Goal: Task Accomplishment & Management: Manage account settings

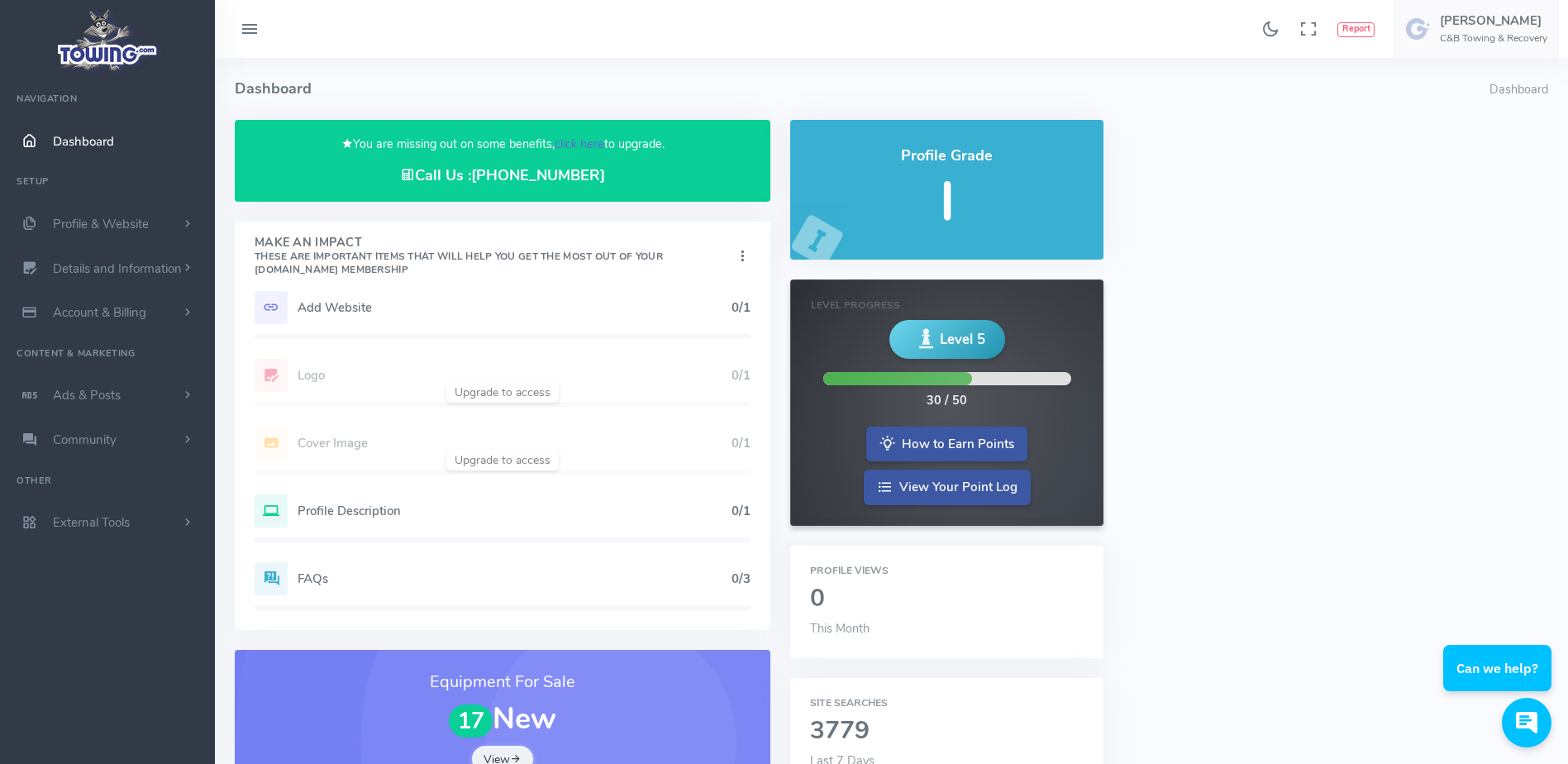
click at [575, 148] on link "click here" at bounding box center [579, 144] width 49 height 16
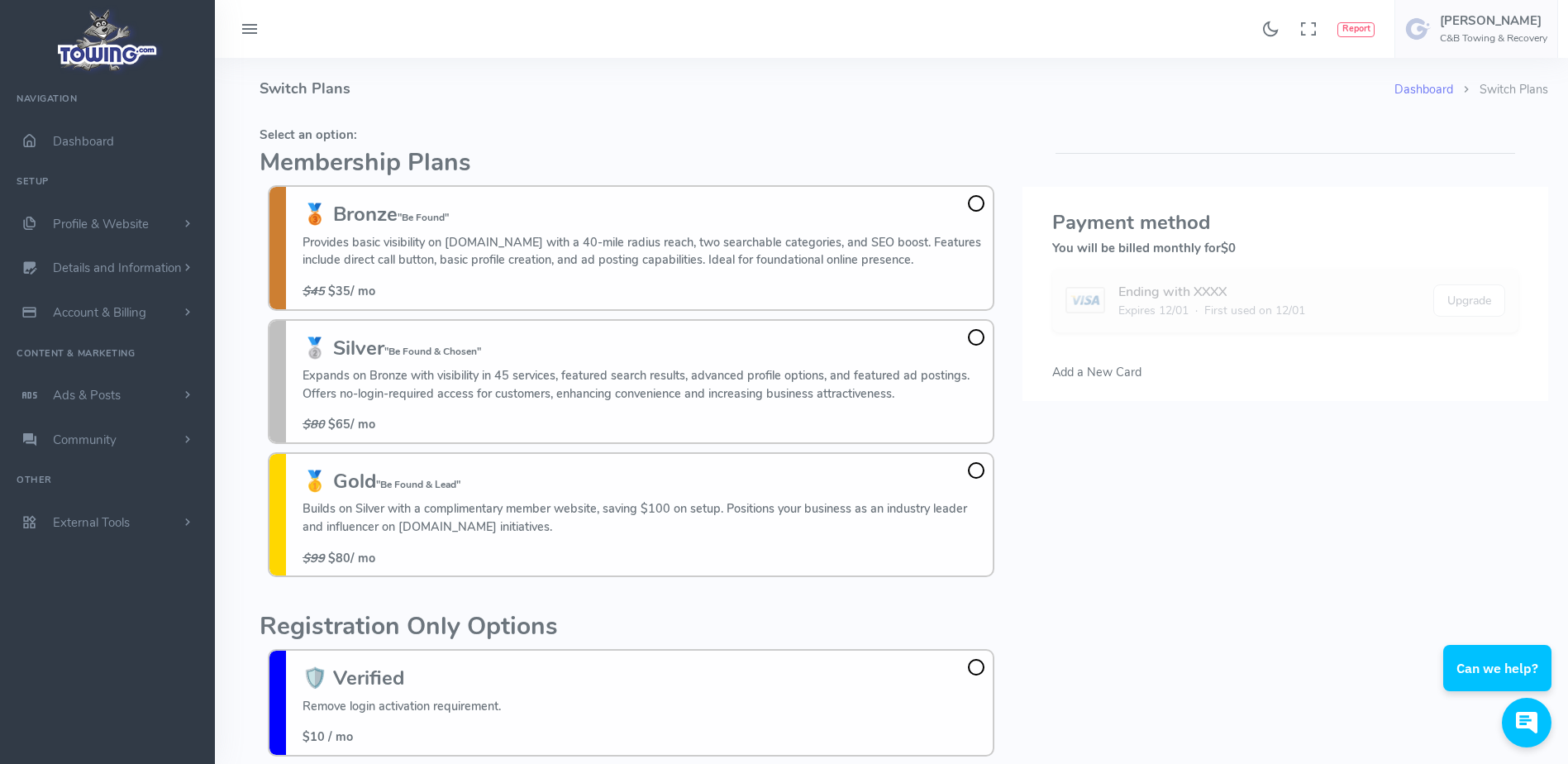
click at [581, 152] on h2 "Membership Plans" at bounding box center [631, 163] width 743 height 27
click at [452, 96] on h4 "Switch Plans" at bounding box center [827, 89] width 1135 height 62
click at [468, 82] on h4 "Switch Plans" at bounding box center [827, 89] width 1135 height 62
click at [469, 82] on h4 "Switch Plans" at bounding box center [827, 89] width 1135 height 62
click at [392, 69] on h4 "Switch Plans" at bounding box center [827, 89] width 1135 height 62
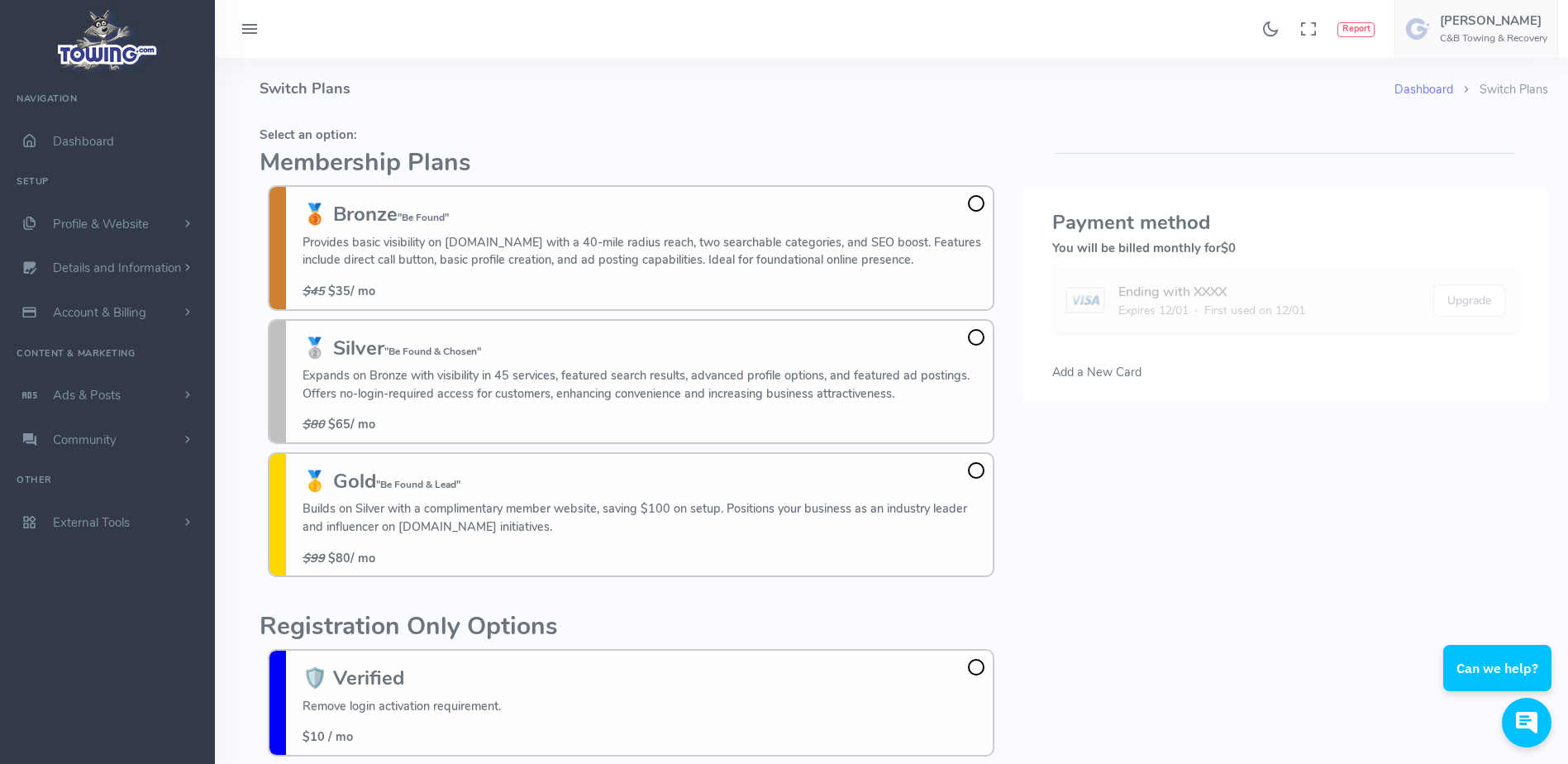
click at [487, 89] on h4 "Switch Plans" at bounding box center [827, 89] width 1135 height 62
click at [361, 114] on h4 "Switch Plans" at bounding box center [827, 89] width 1135 height 62
click at [715, 130] on h5 "Select an option:" at bounding box center [631, 135] width 743 height 14
click at [629, 109] on h4 "Switch Plans" at bounding box center [827, 89] width 1135 height 62
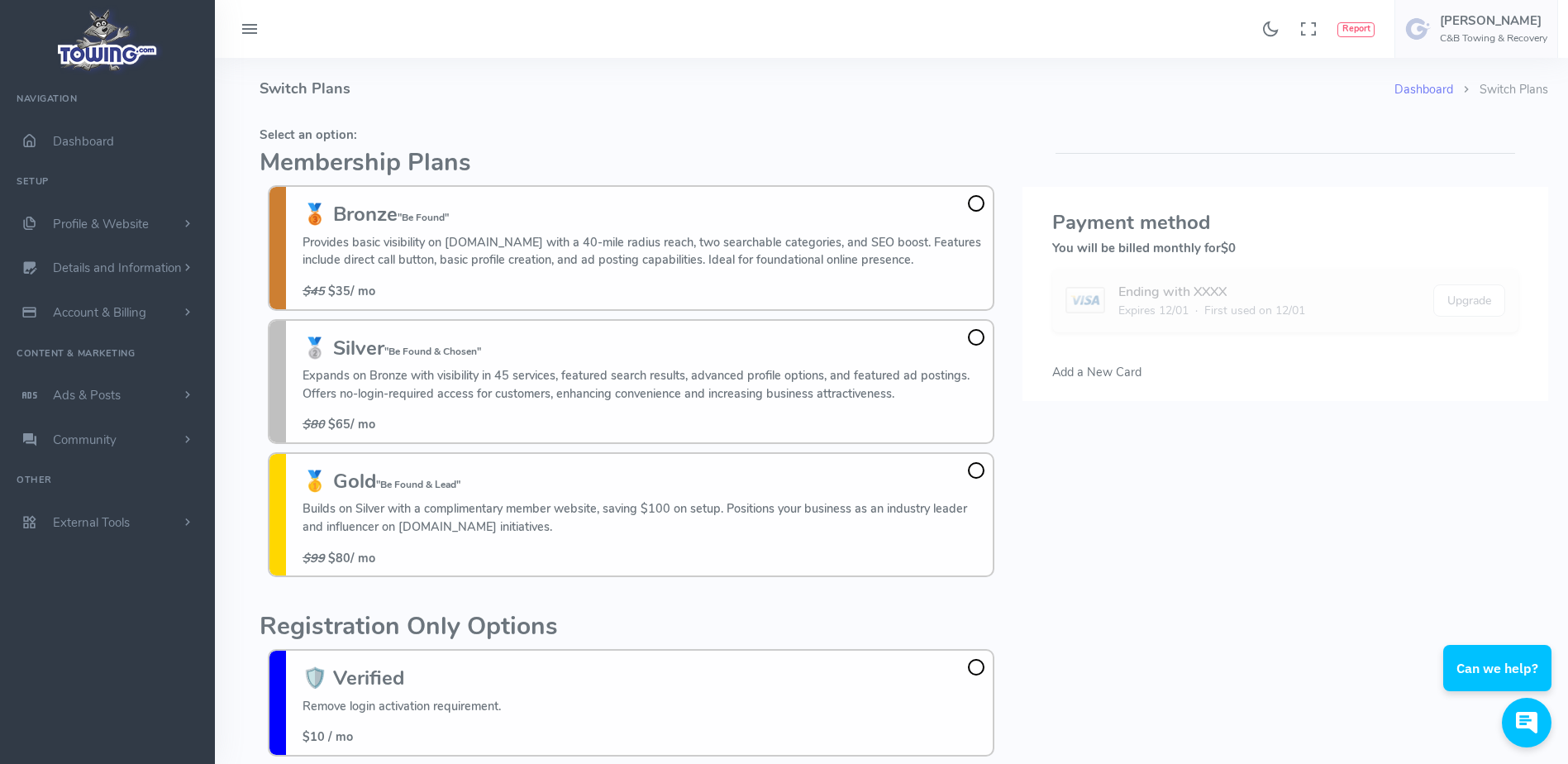
click at [629, 109] on h4 "Switch Plans" at bounding box center [827, 89] width 1135 height 62
click at [505, 109] on h4 "Switch Plans" at bounding box center [827, 89] width 1135 height 62
click at [740, 121] on fieldset "Select an option: Membership Plans 🥉 Bronze "Be Found" Provides basic visibilit…" at bounding box center [631, 352] width 743 height 465
click at [740, 120] on fieldset "Select an option: Membership Plans 🥉 Bronze "Be Found" Provides basic visibilit…" at bounding box center [631, 352] width 743 height 465
click at [672, 74] on h4 "Switch Plans" at bounding box center [827, 89] width 1135 height 62
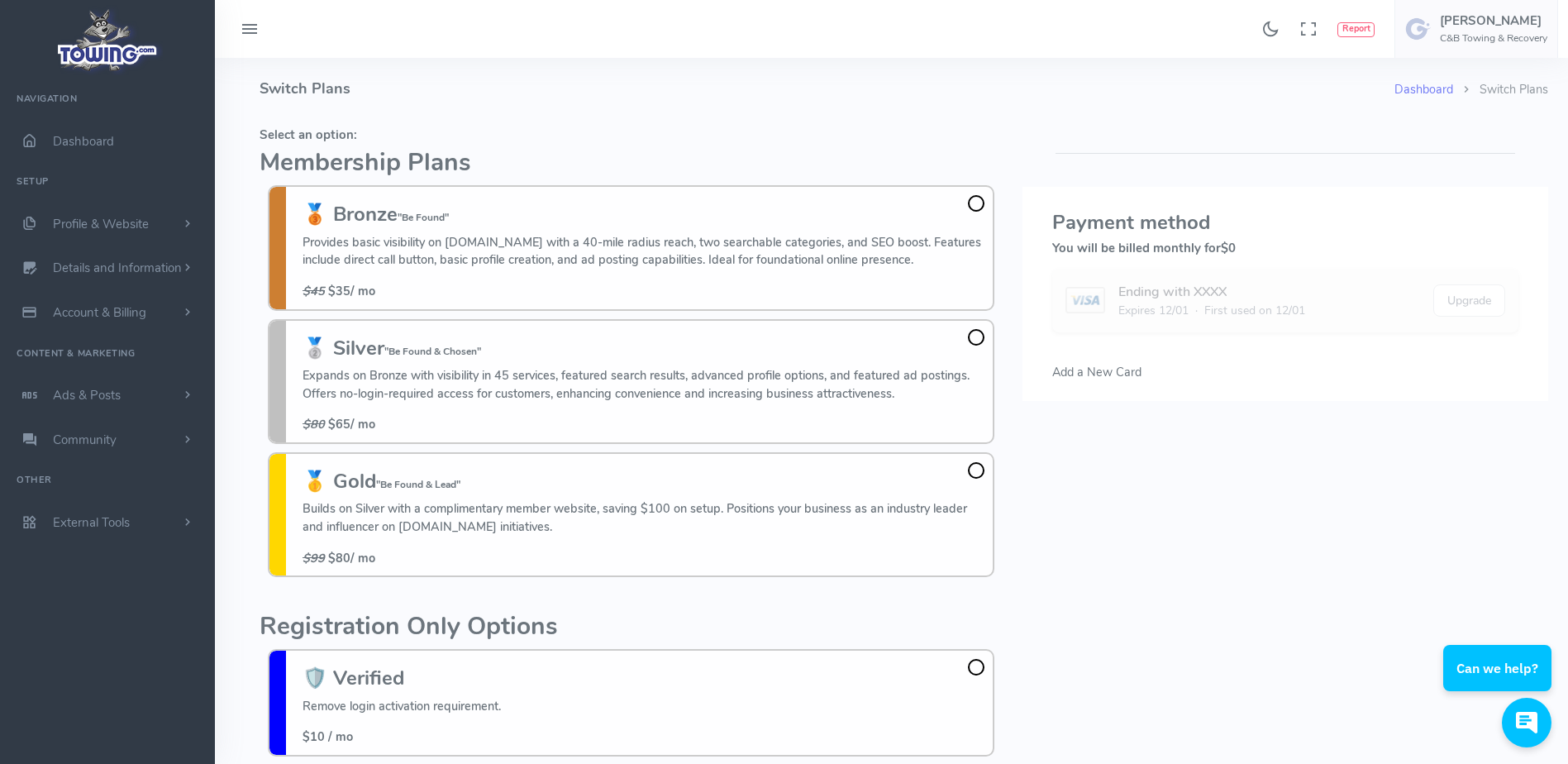
click at [499, 89] on h4 "Switch Plans" at bounding box center [827, 89] width 1135 height 62
click at [490, 83] on h4 "Switch Plans" at bounding box center [827, 89] width 1135 height 62
click at [977, 477] on span at bounding box center [976, 470] width 16 height 16
click at [0, 0] on input "🥇 Gold "Be Found & Lead" Builds on Silver with a complimentary member website, …" at bounding box center [0, 0] width 0 height 0
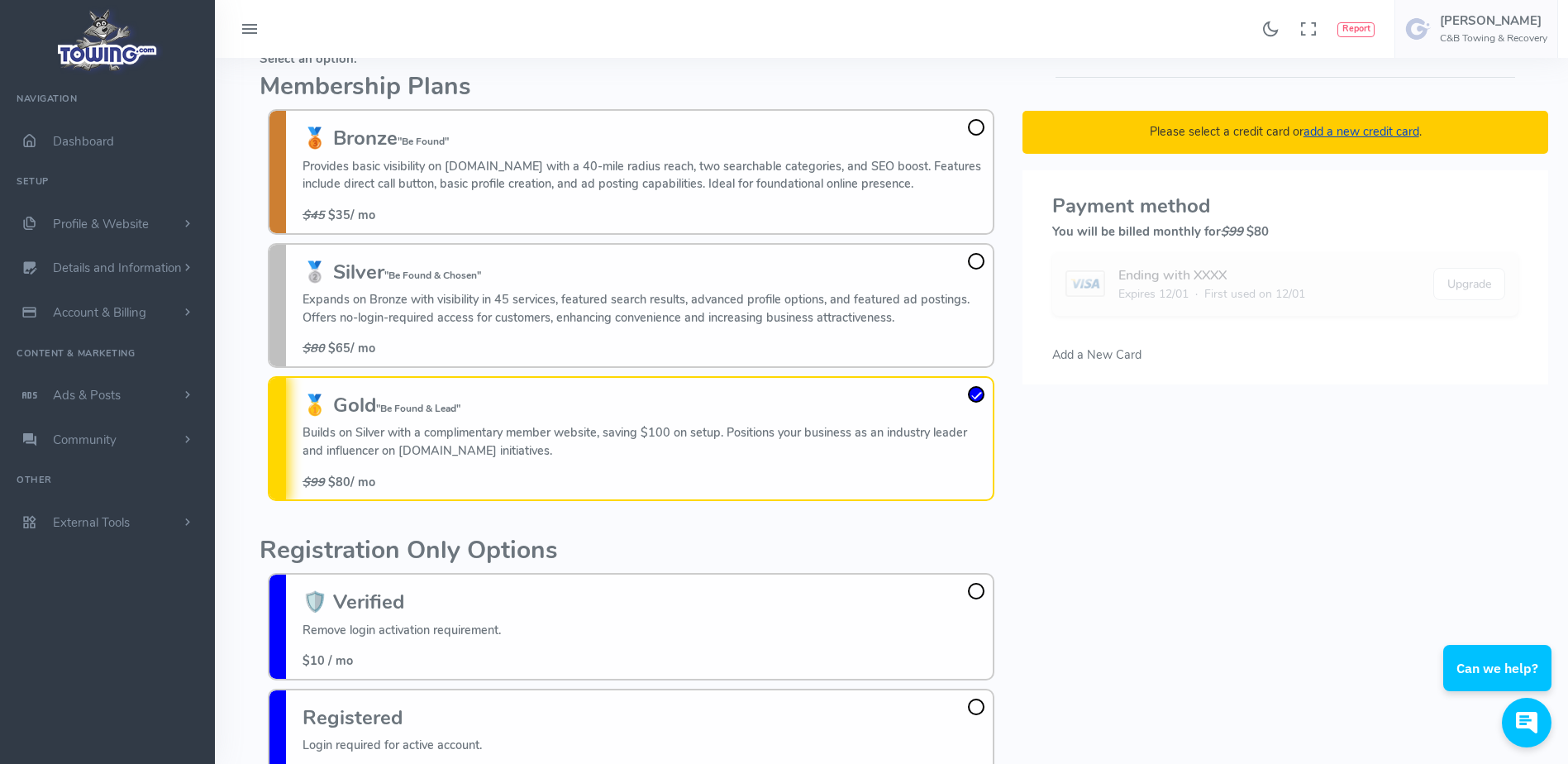
scroll to position [120, 0]
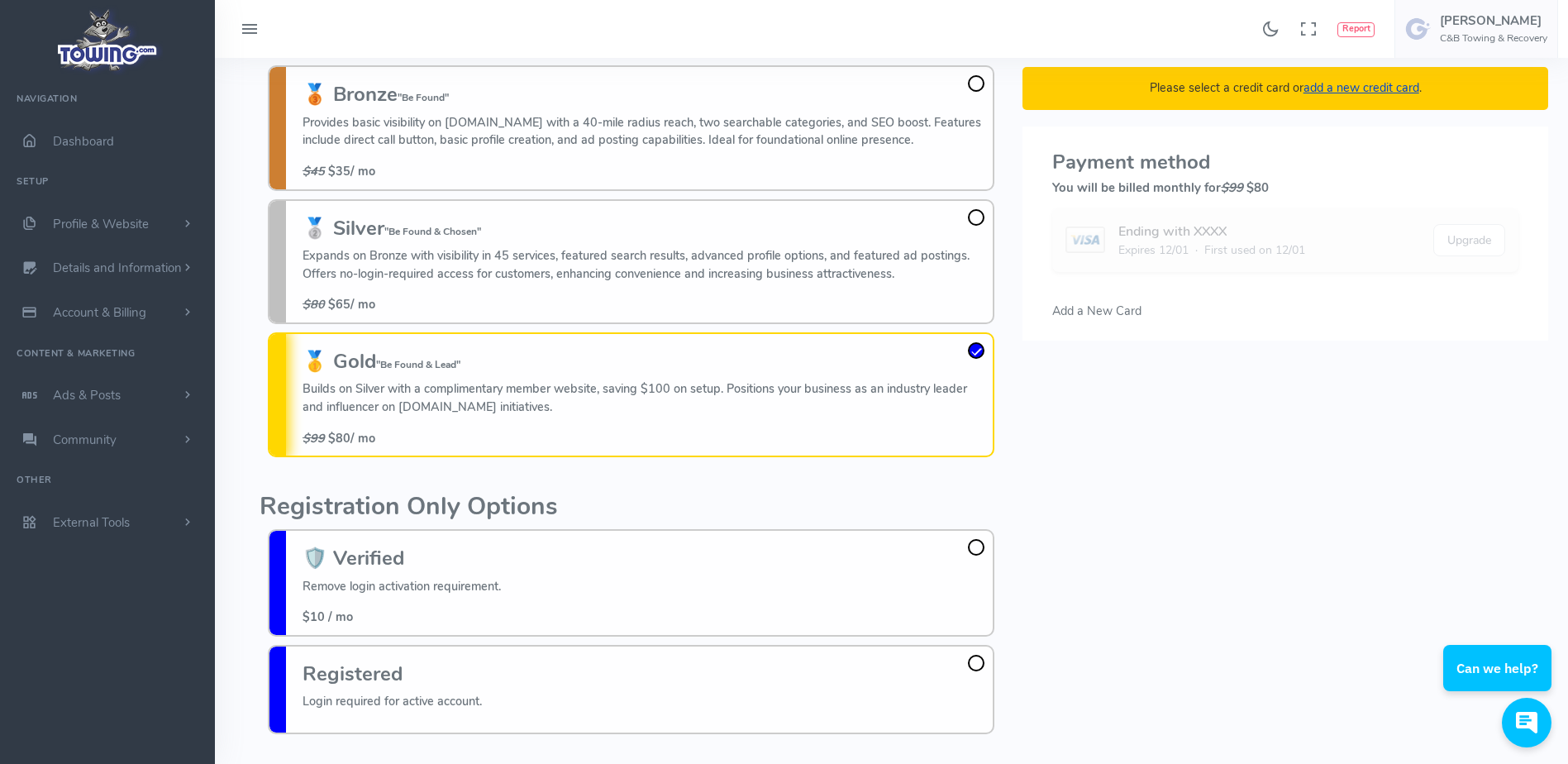
click at [824, 40] on div "Found 17 results Analytics Report Users Erwin Brown" at bounding box center [892, 29] width 1354 height 58
click at [903, 39] on div "Found 17 results Analytics Report Users Erwin Brown" at bounding box center [892, 29] width 1354 height 58
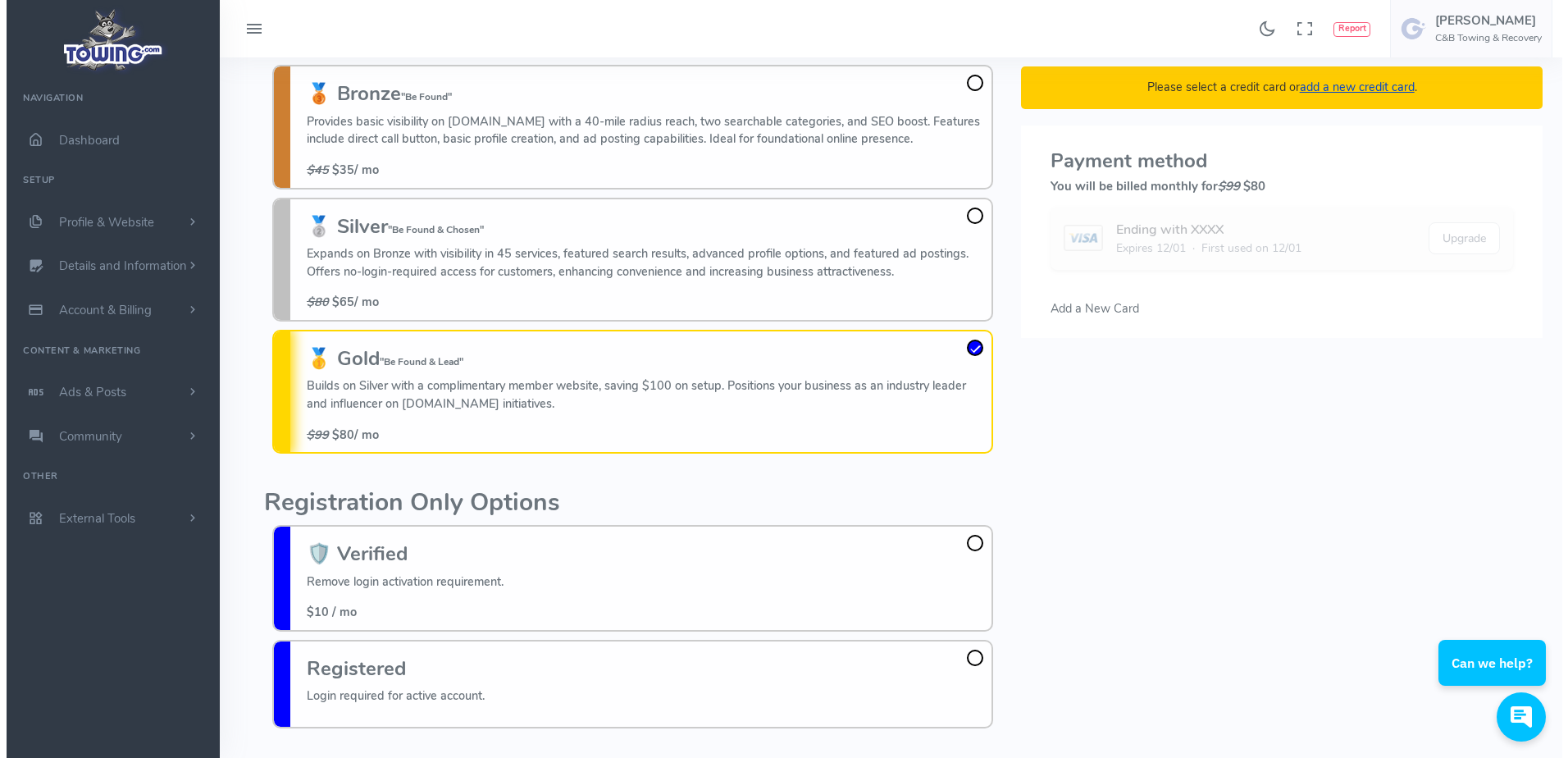
scroll to position [0, 0]
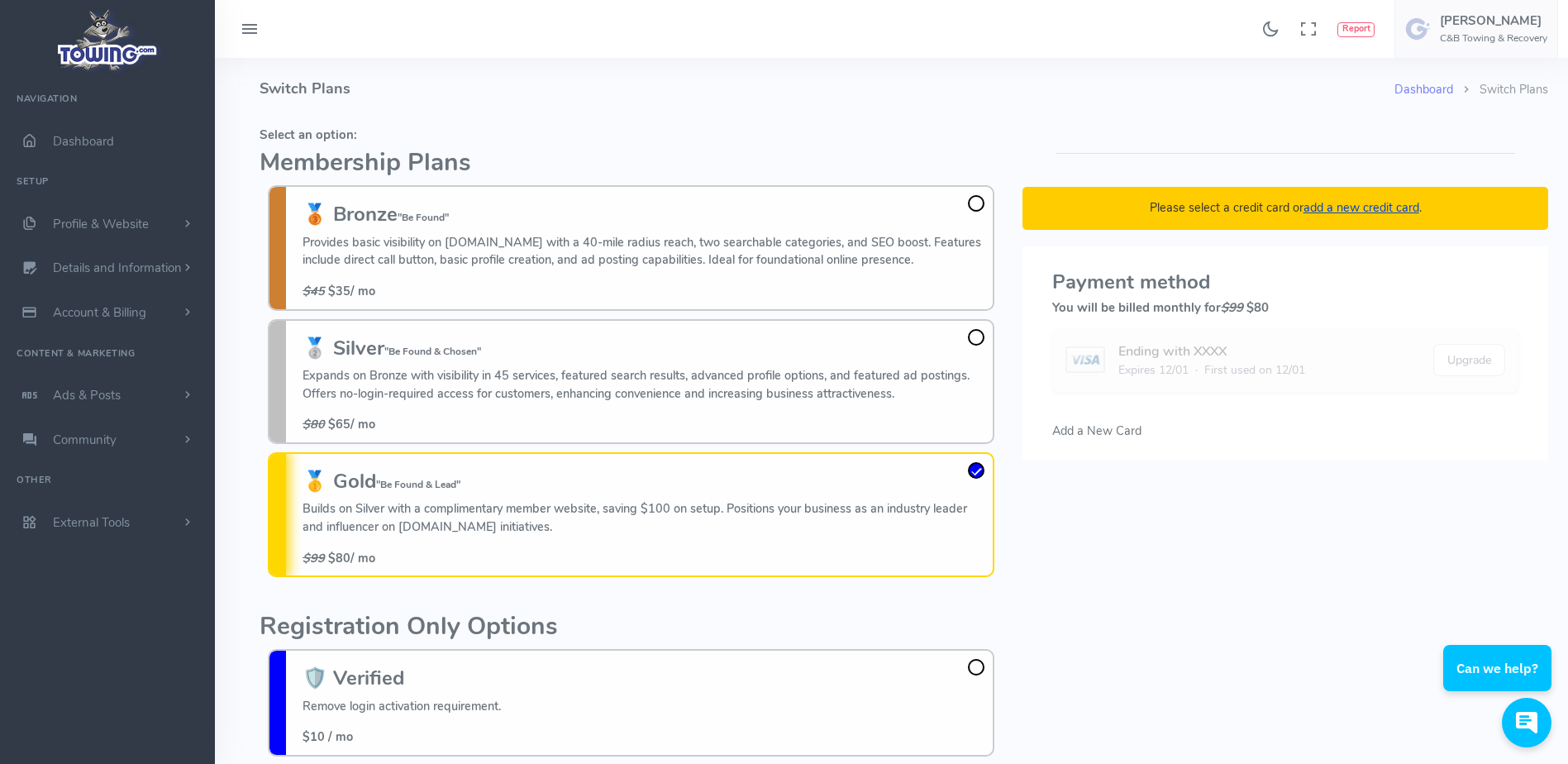
click at [800, 143] on fieldset "Select an option: Membership Plans 🥉 Bronze "Be Found" Provides basic visibilit…" at bounding box center [631, 352] width 743 height 465
click at [835, 142] on h5 "Select an option:" at bounding box center [631, 135] width 743 height 14
click at [892, 153] on h2 "Membership Plans" at bounding box center [631, 163] width 743 height 27
click at [570, 68] on h4 "Switch Plans" at bounding box center [827, 89] width 1135 height 62
click at [574, 69] on h4 "Switch Plans" at bounding box center [827, 89] width 1135 height 62
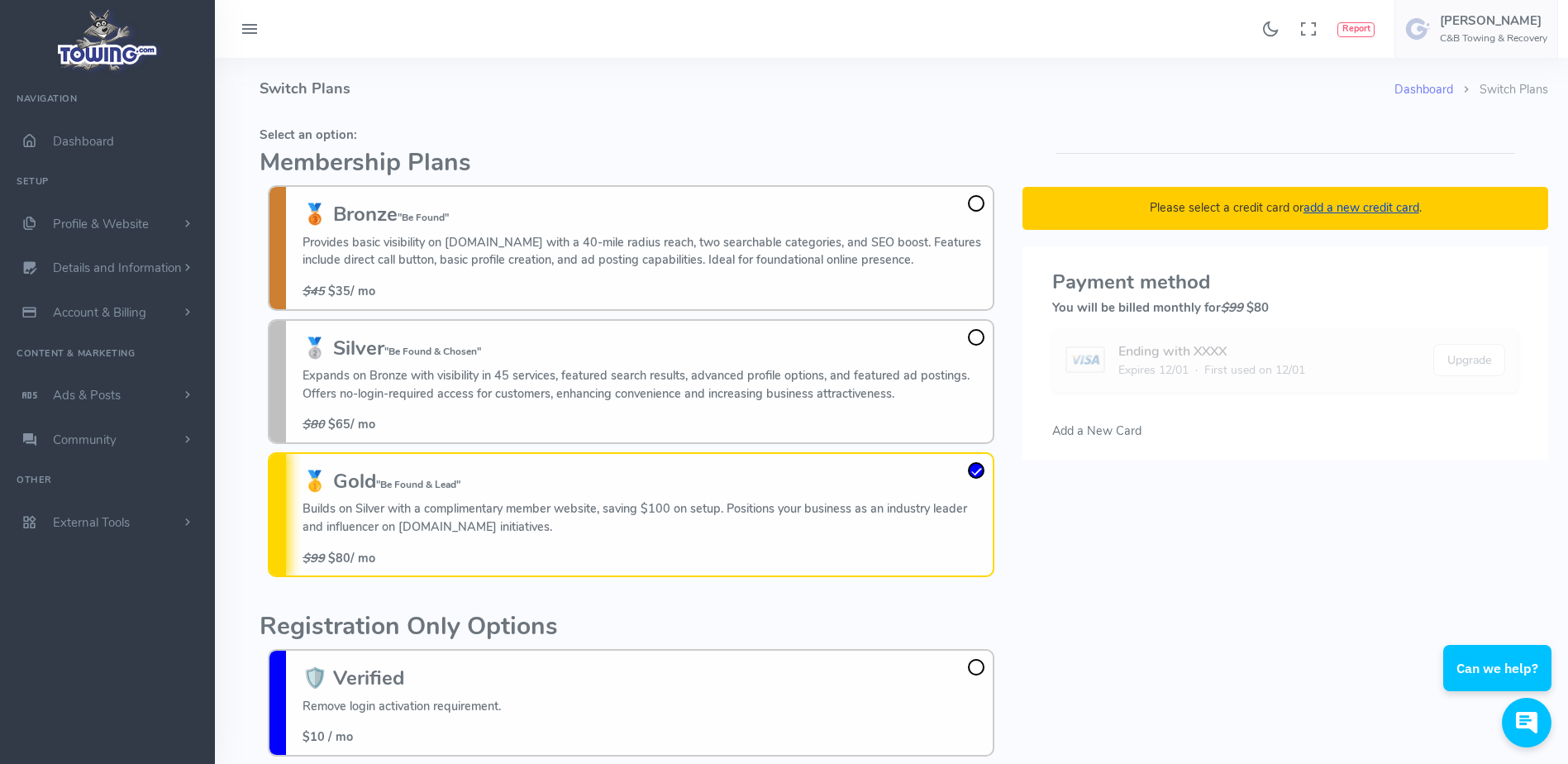
click at [574, 69] on h4 "Switch Plans" at bounding box center [827, 89] width 1135 height 62
click at [806, 74] on h4 "Switch Plans" at bounding box center [827, 89] width 1135 height 62
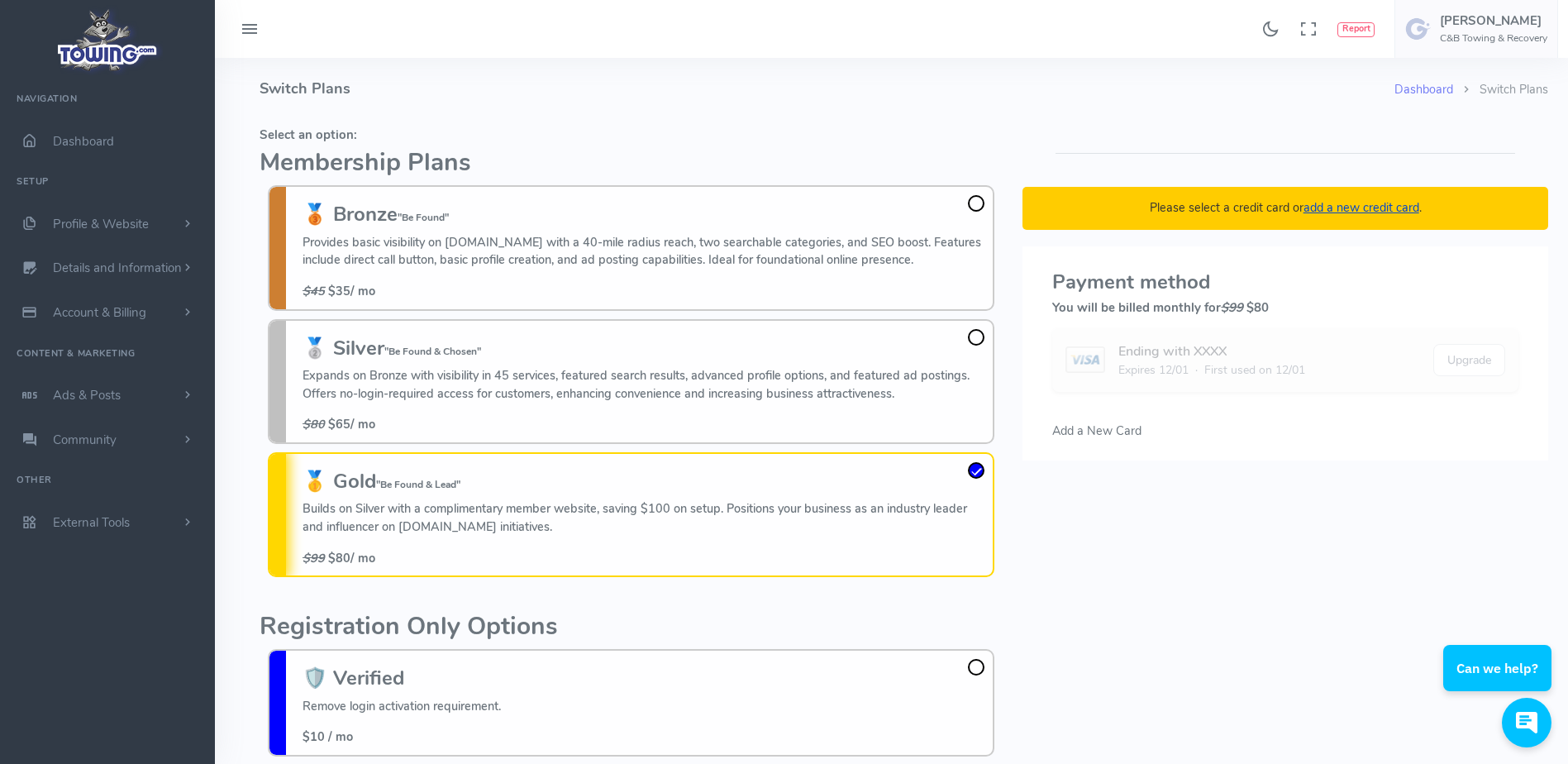
click at [831, 95] on h4 "Switch Plans" at bounding box center [827, 89] width 1135 height 62
click at [1089, 429] on span "Add a New Card" at bounding box center [1097, 430] width 90 height 16
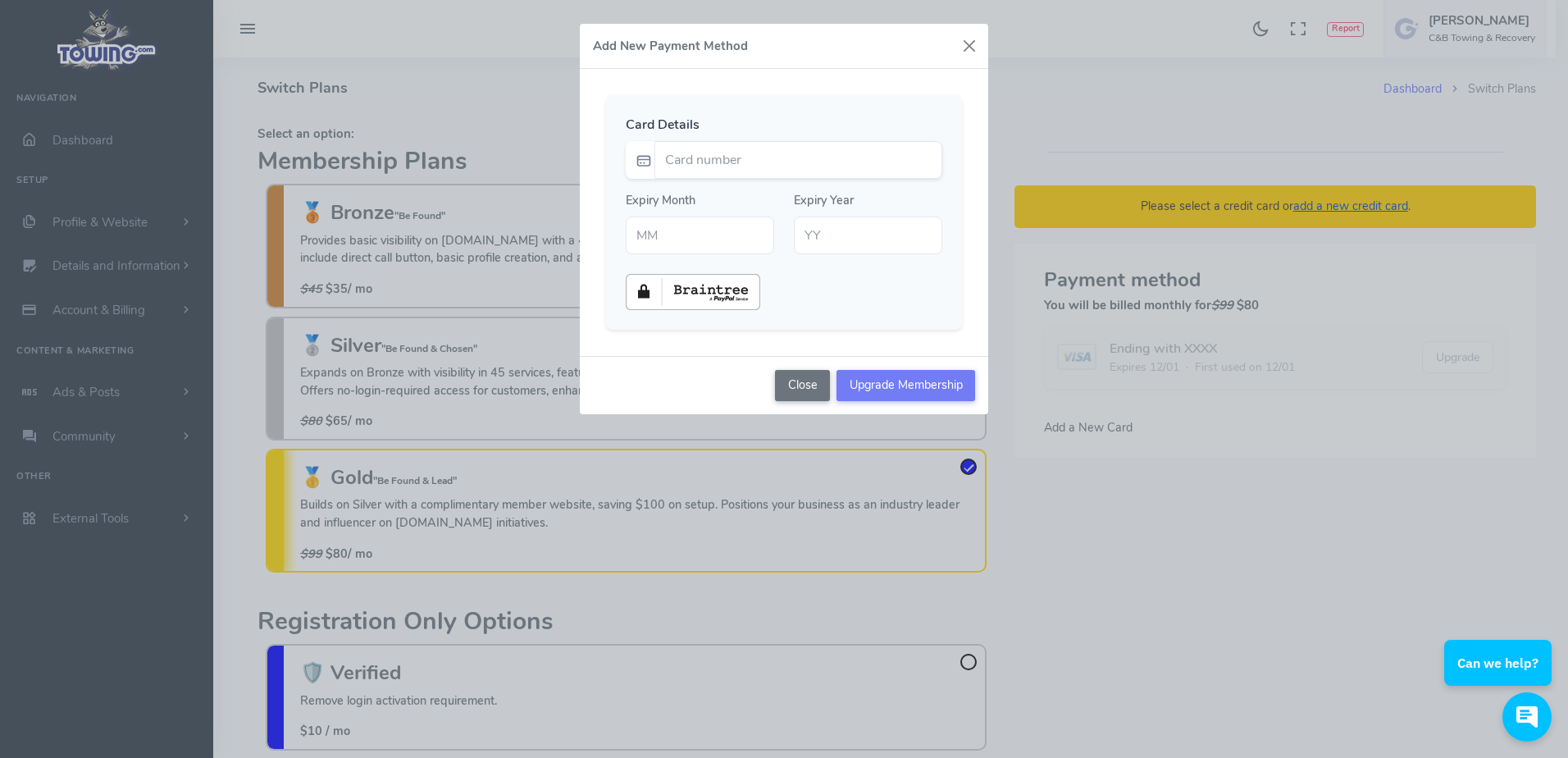
click at [711, 104] on div "Card Details Expiry Month Expiry Year" at bounding box center [784, 212] width 356 height 234
click at [707, 167] on input "Card number" at bounding box center [798, 159] width 288 height 37
type input "5348570016174601"
click at [717, 90] on div "Card Details 5348570016174601 Expiry Month Expiry Year" at bounding box center [784, 212] width 409 height 287
click at [692, 234] on input "text" at bounding box center [700, 234] width 148 height 37
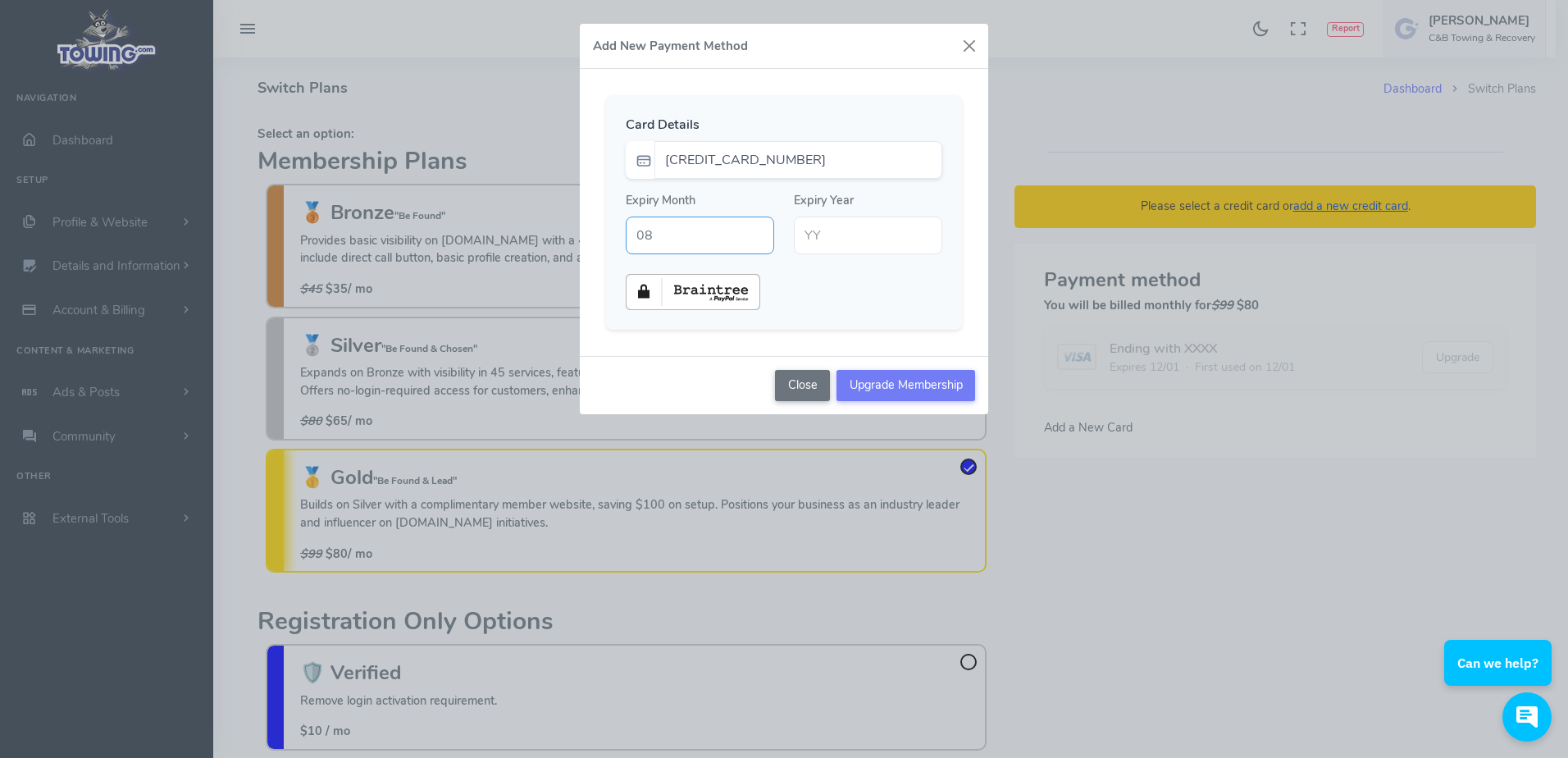
type input "08"
click at [844, 240] on input "text" at bounding box center [867, 234] width 148 height 37
type input "30"
click at [888, 390] on input "Upgrade Membership" at bounding box center [906, 385] width 139 height 32
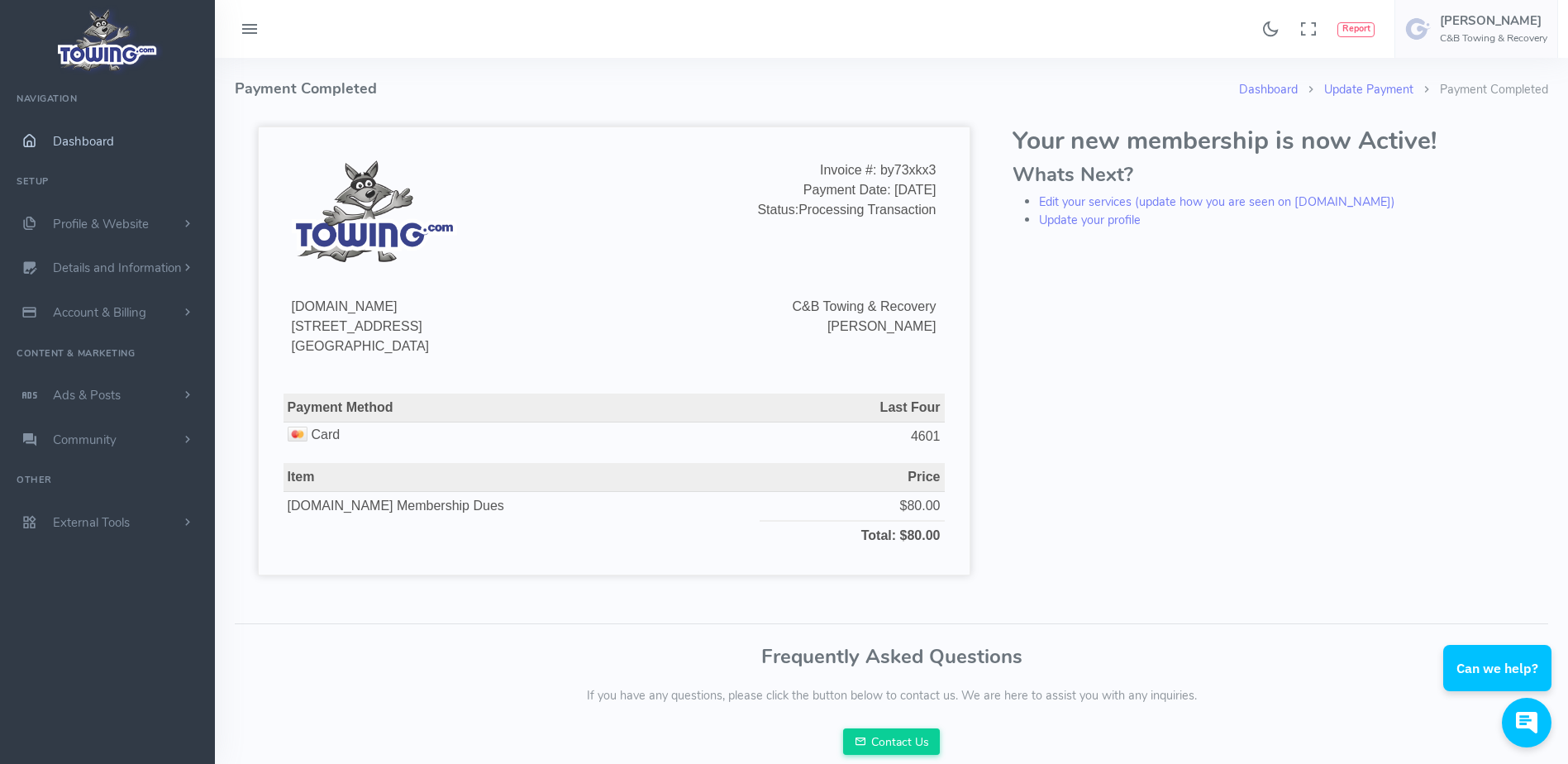
click at [91, 145] on span "Dashboard" at bounding box center [83, 141] width 61 height 16
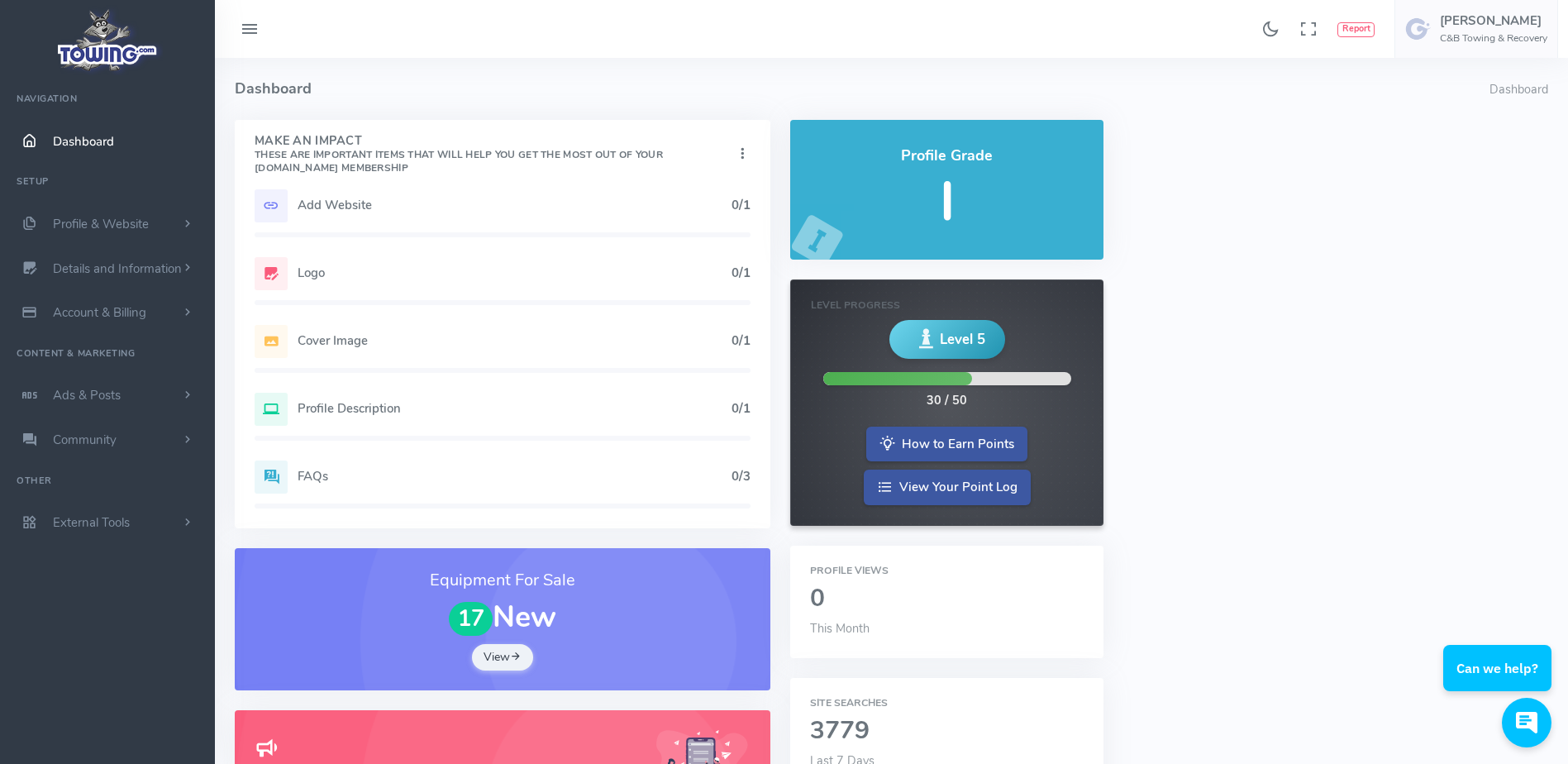
click at [414, 222] on div "Add Website 0/1" at bounding box center [503, 213] width 496 height 48
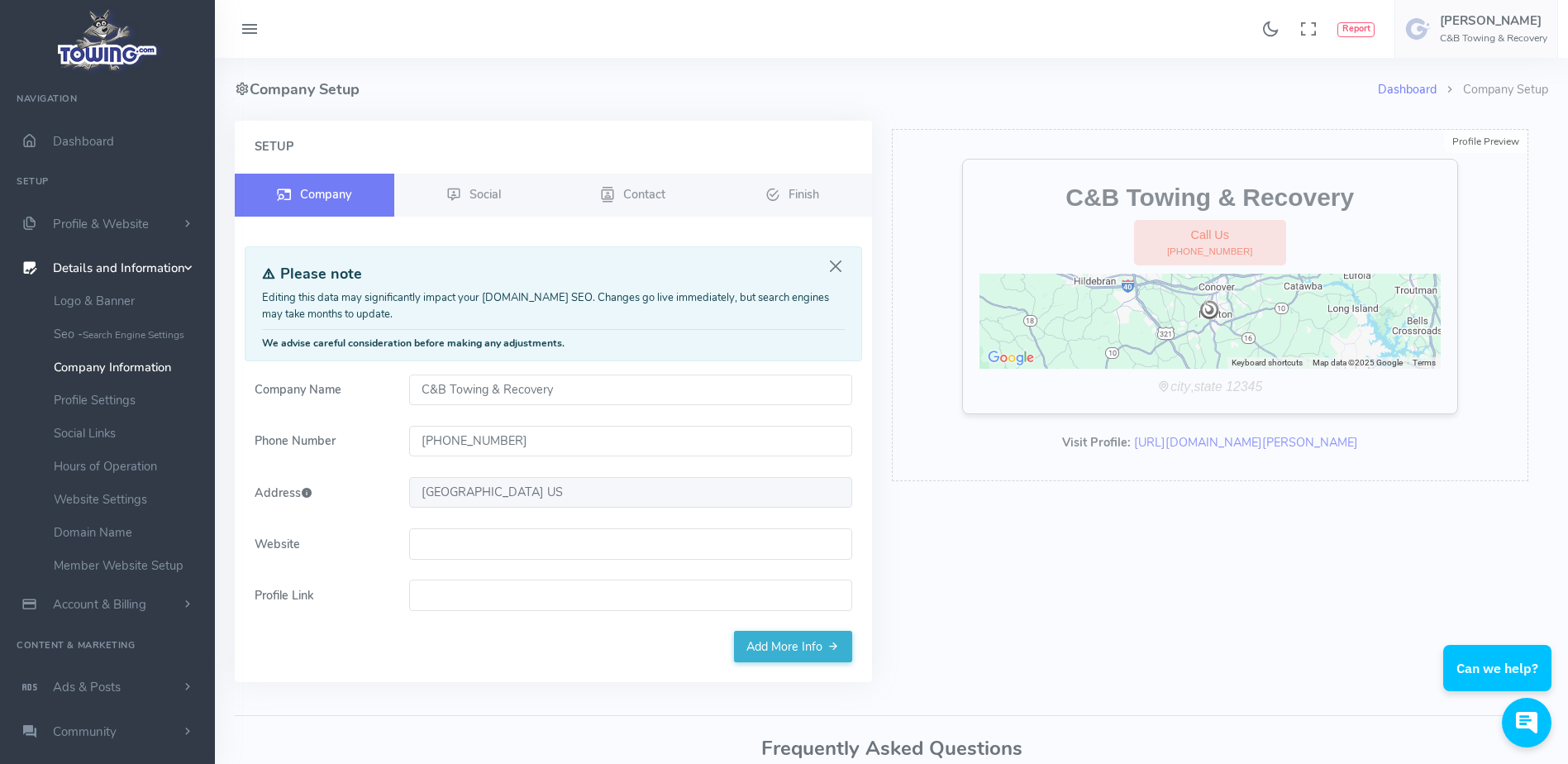
click at [494, 541] on input "Website" at bounding box center [630, 543] width 443 height 32
paste input "[DOMAIN_NAME]"
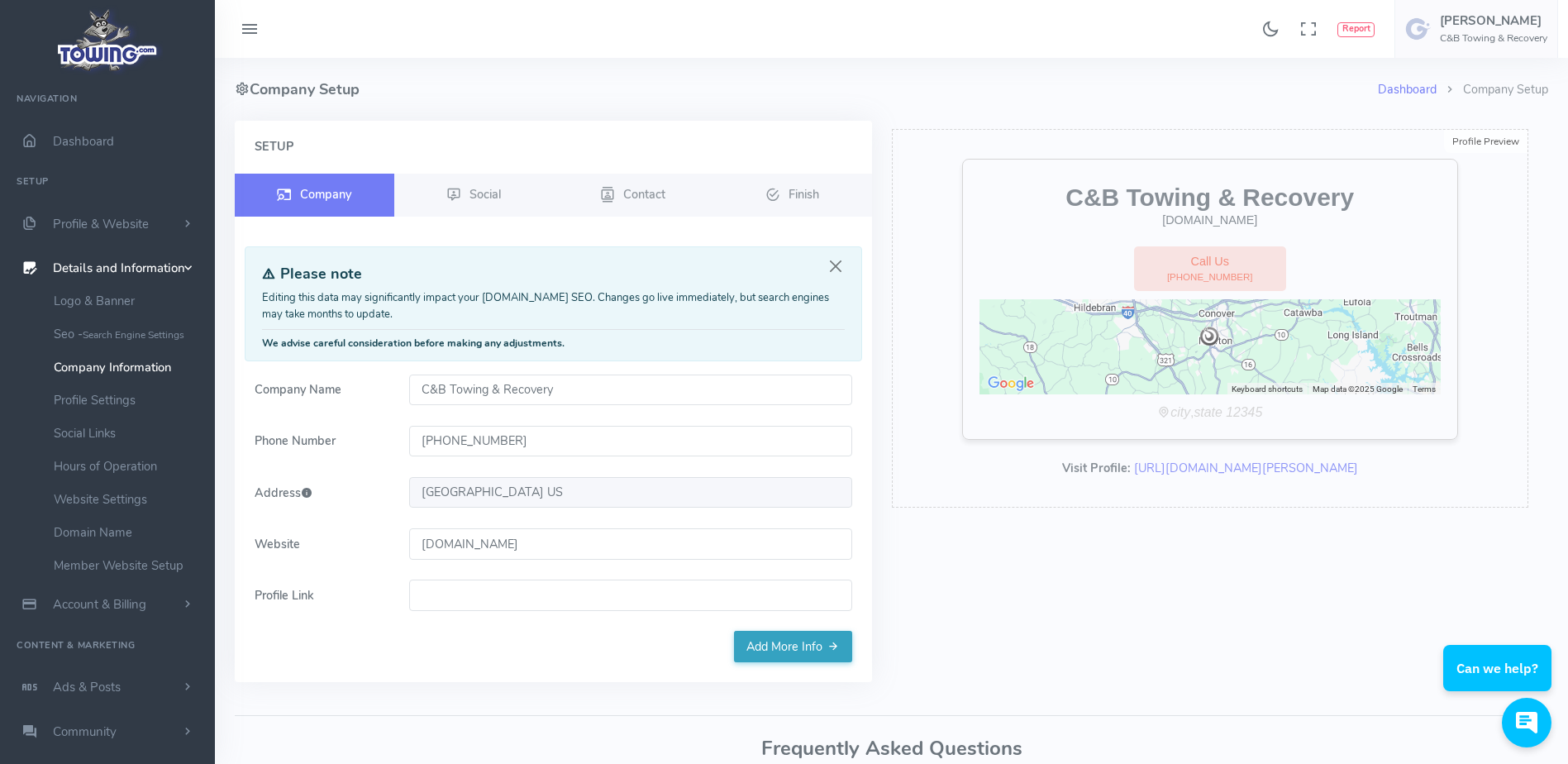
type input "cbtowingandautorecovery.com"
drag, startPoint x: 761, startPoint y: 648, endPoint x: 375, endPoint y: 654, distance: 386.0
click at [375, 654] on div "Setup Company Social Contact Finish" at bounding box center [553, 401] width 638 height 561
drag, startPoint x: 783, startPoint y: 644, endPoint x: 640, endPoint y: 706, distance: 155.9
click at [640, 706] on div "Dashboard Company Setup Company Setup Setup Company Social Contact Finish Pleas…" at bounding box center [892, 462] width 1334 height 808
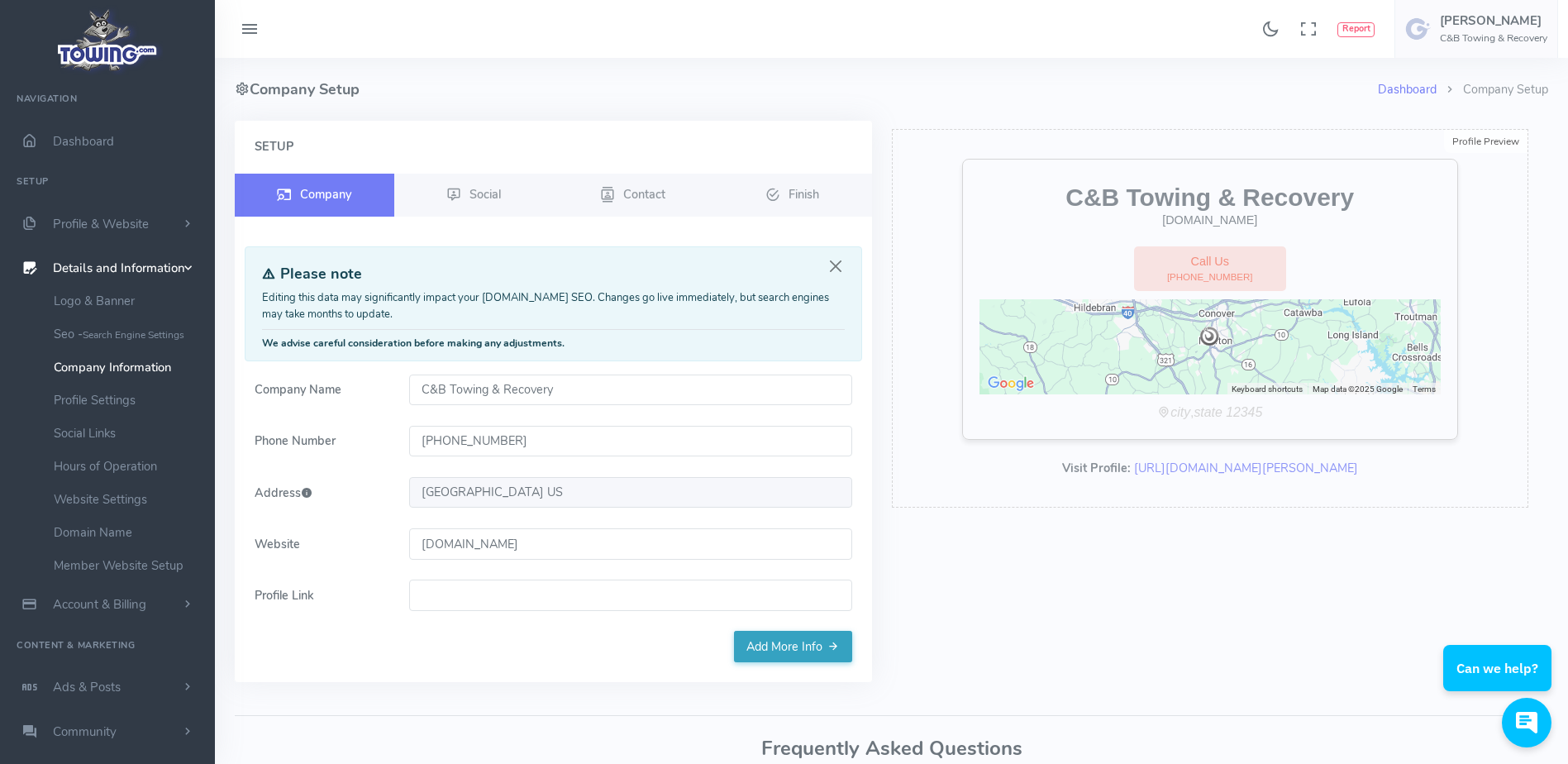
click at [790, 641] on link "Add More Info" at bounding box center [793, 646] width 119 height 32
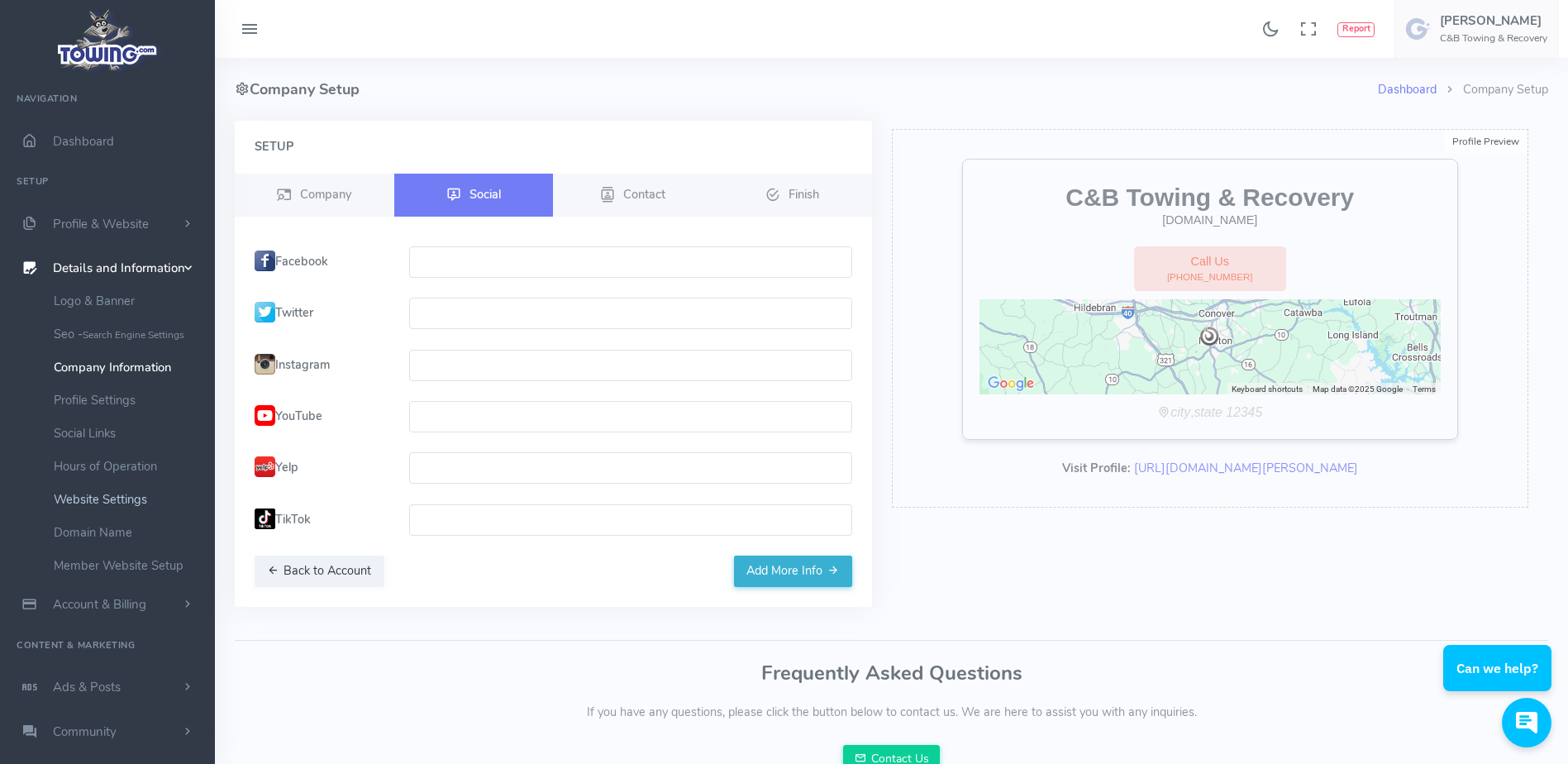
click at [125, 504] on link "Website Settings" at bounding box center [128, 499] width 174 height 33
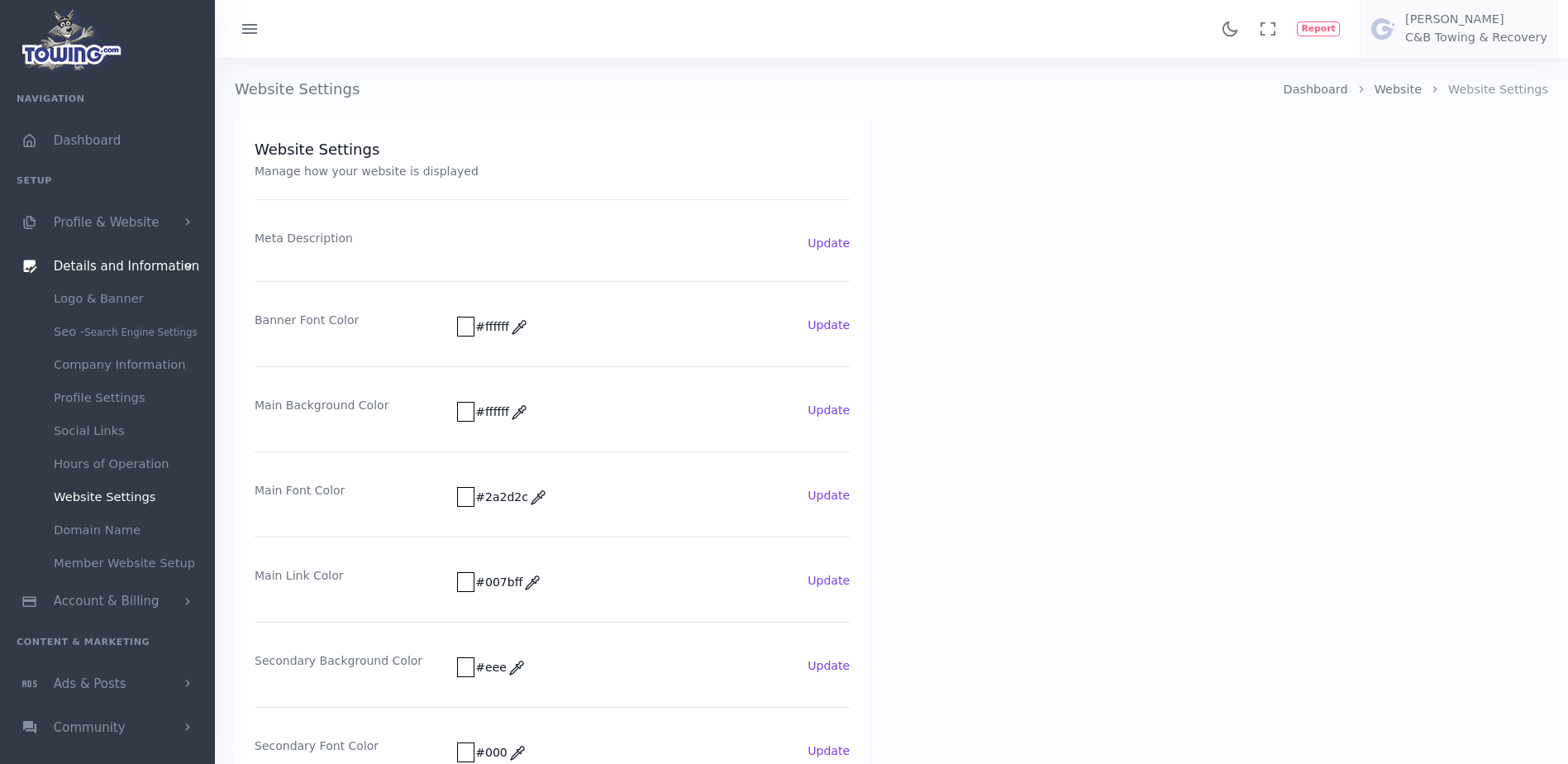
click at [130, 569] on link "Member Website Setup" at bounding box center [128, 562] width 174 height 33
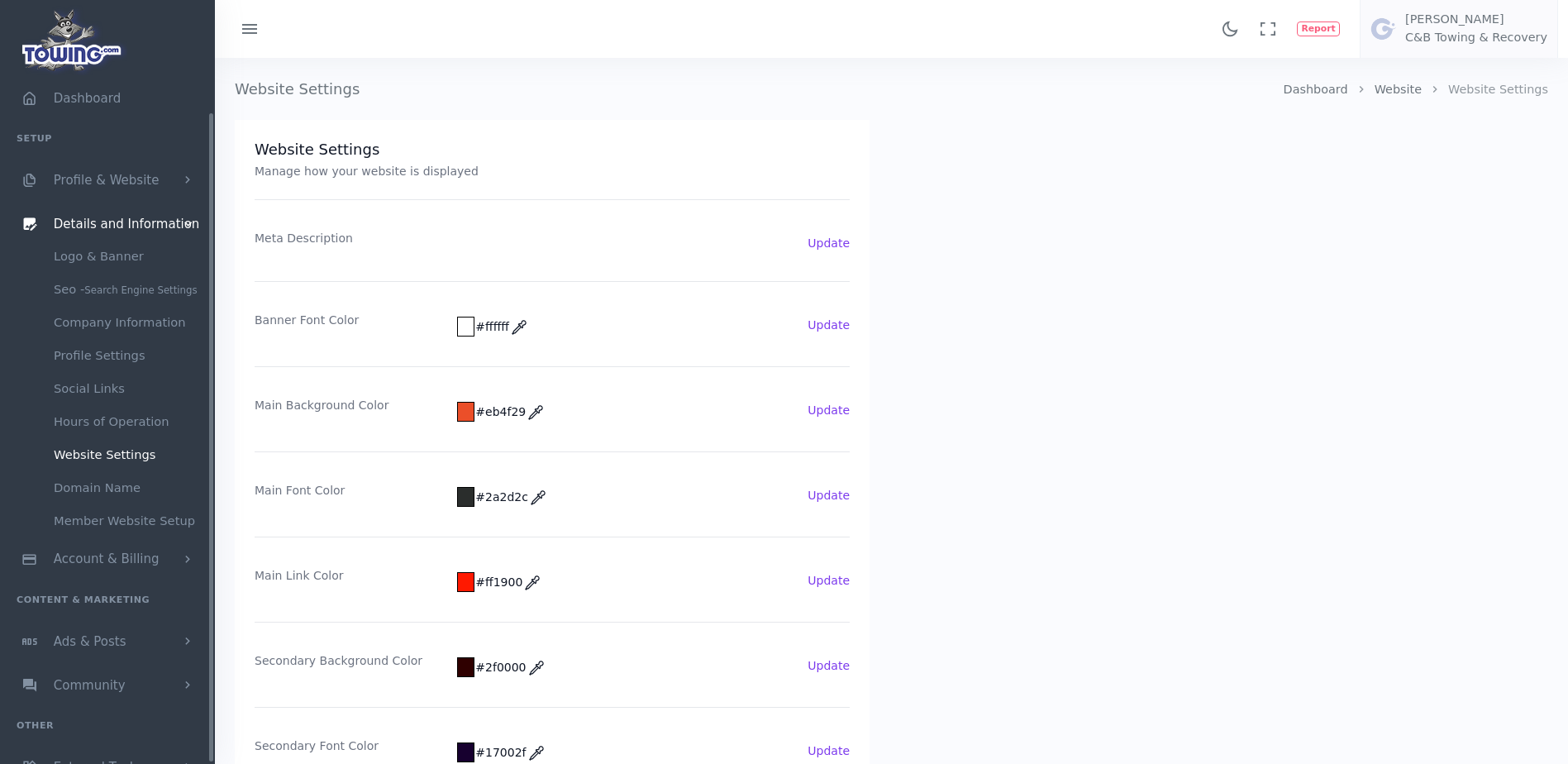
scroll to position [57, 0]
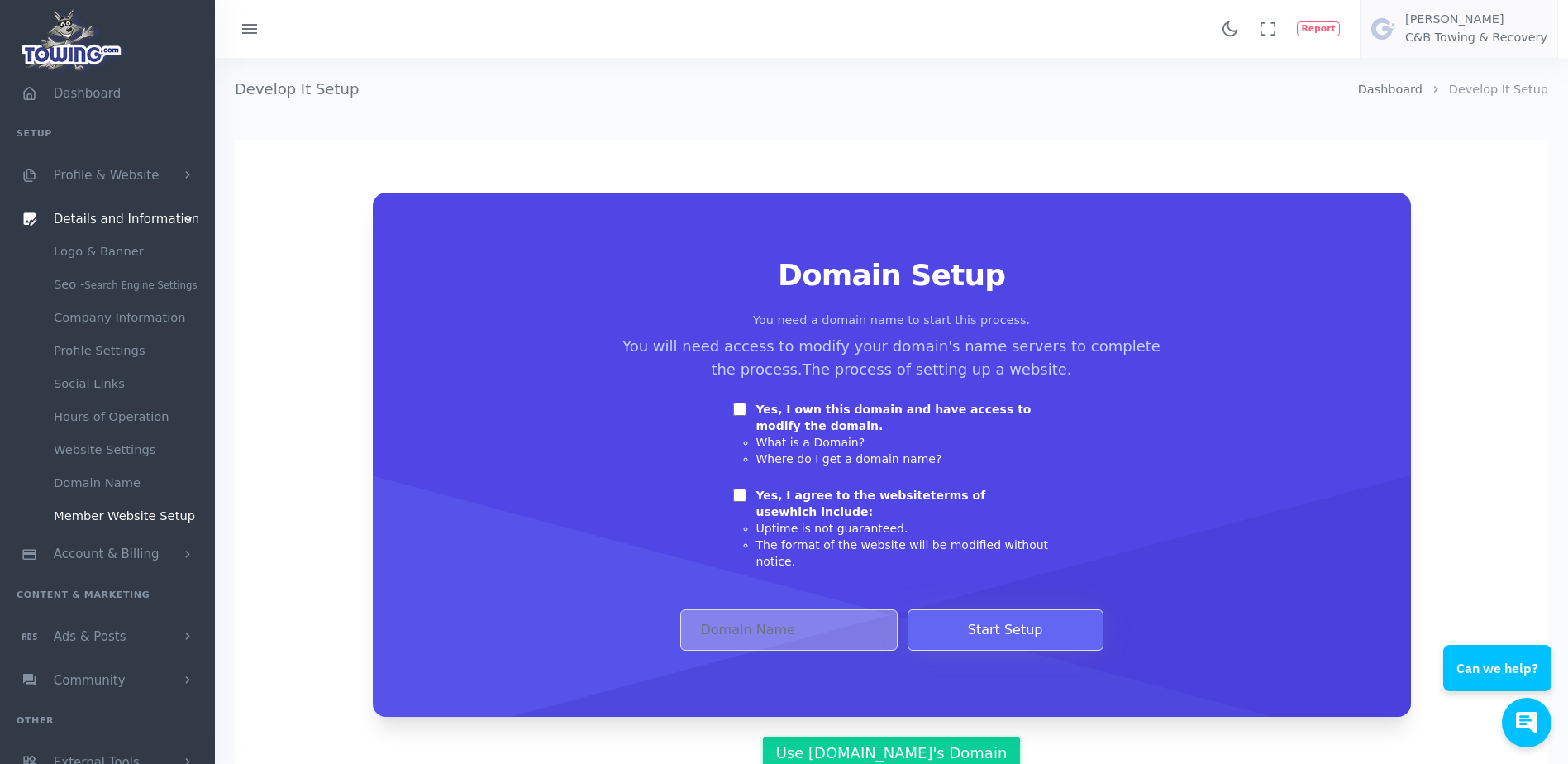
click at [730, 407] on div "Domain Setup You need a domain name to start this process. You will need access…" at bounding box center [893, 454] width 959 height 392
click at [738, 403] on input "Yes, I own this domain and have access to modify the domain." at bounding box center [740, 409] width 14 height 14
checkbox input "true"
click at [740, 494] on input "Yes, I agree to the website terms of use which include:" at bounding box center [740, 495] width 14 height 14
checkbox input "true"
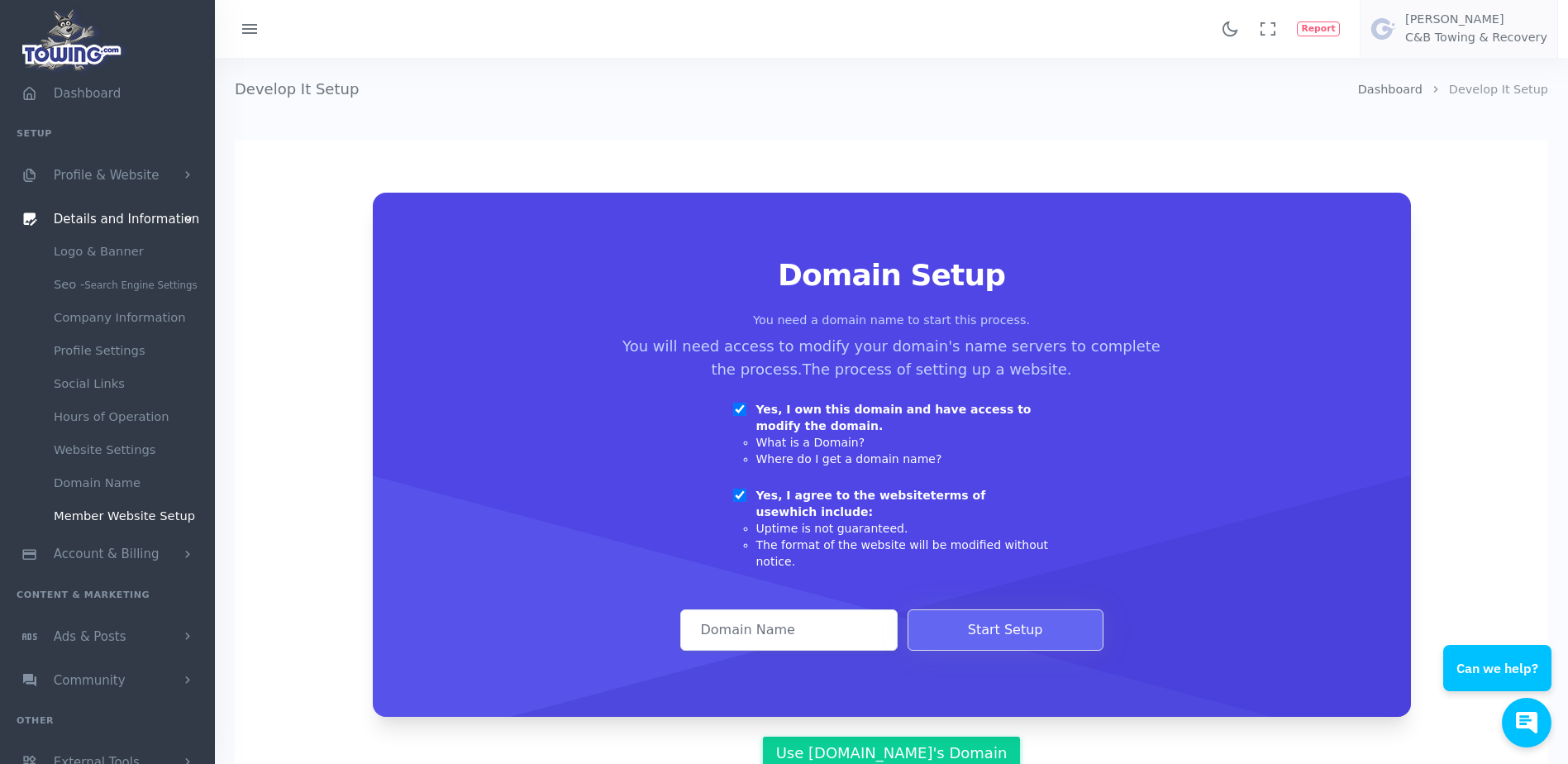
click at [737, 615] on input "Domain Address" at bounding box center [788, 629] width 217 height 41
paste input "[DOMAIN_NAME]"
click at [697, 611] on input "[DOMAIN_NAME]" at bounding box center [788, 629] width 217 height 41
type input "[DOMAIN_NAME]"
drag, startPoint x: 967, startPoint y: 614, endPoint x: 852, endPoint y: 558, distance: 127.9
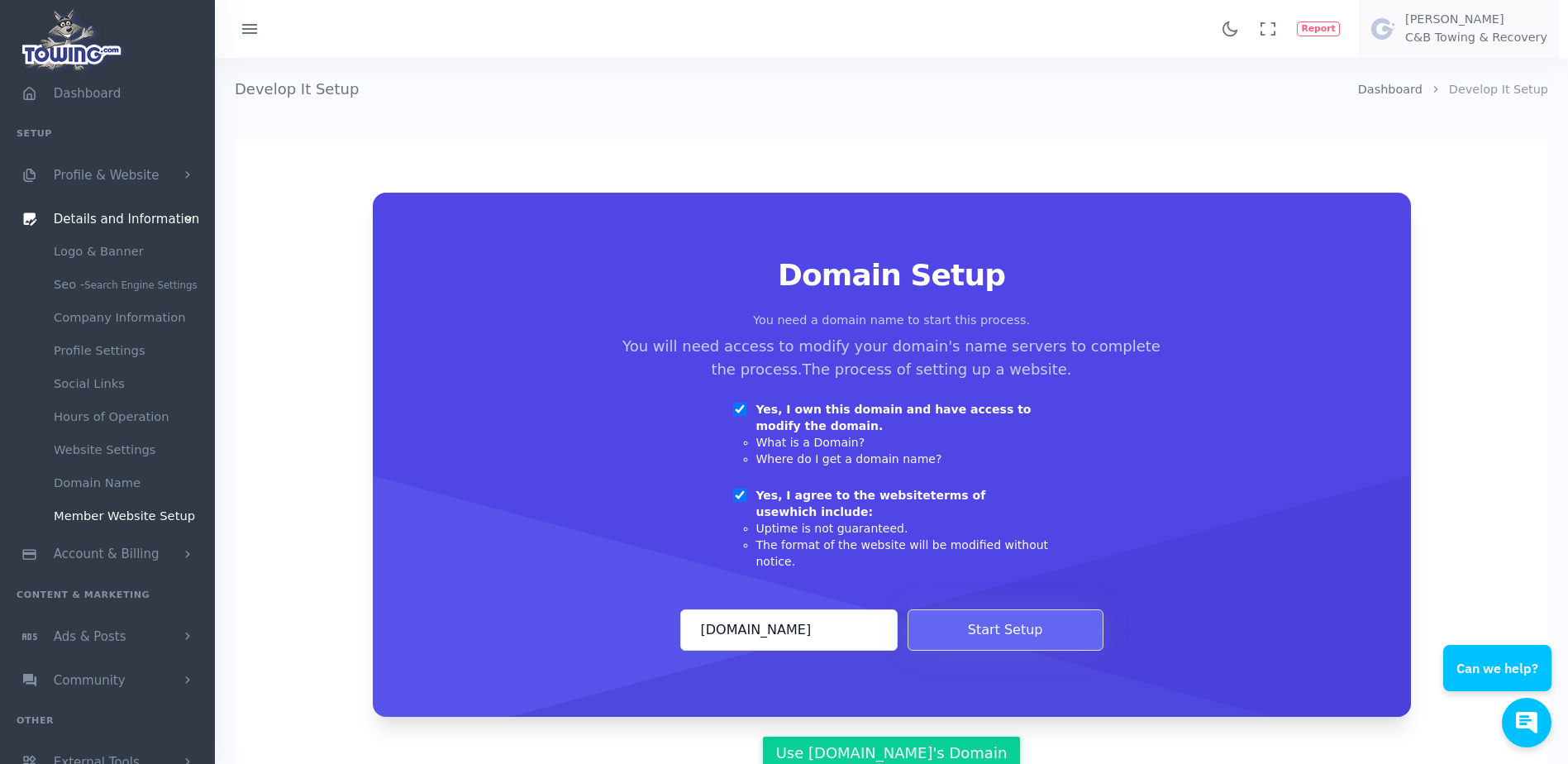
click at [852, 558] on div "Domain Setup You need a domain name to start this process. You will need access…" at bounding box center [893, 454] width 959 height 392
click at [970, 620] on button "Start Setup" at bounding box center [1005, 629] width 196 height 41
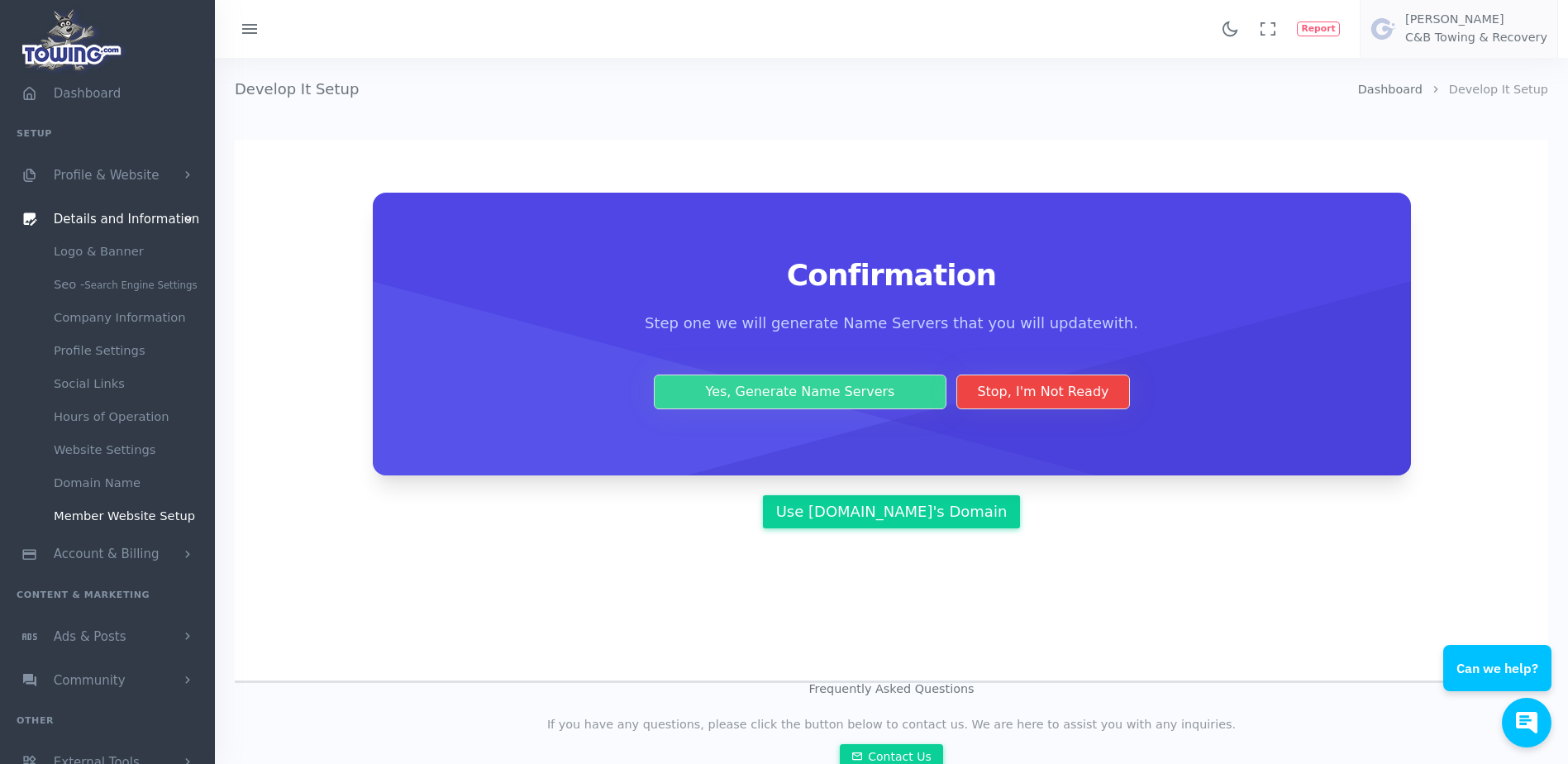
click at [864, 397] on button "Yes, Generate Name Servers" at bounding box center [801, 392] width 293 height 35
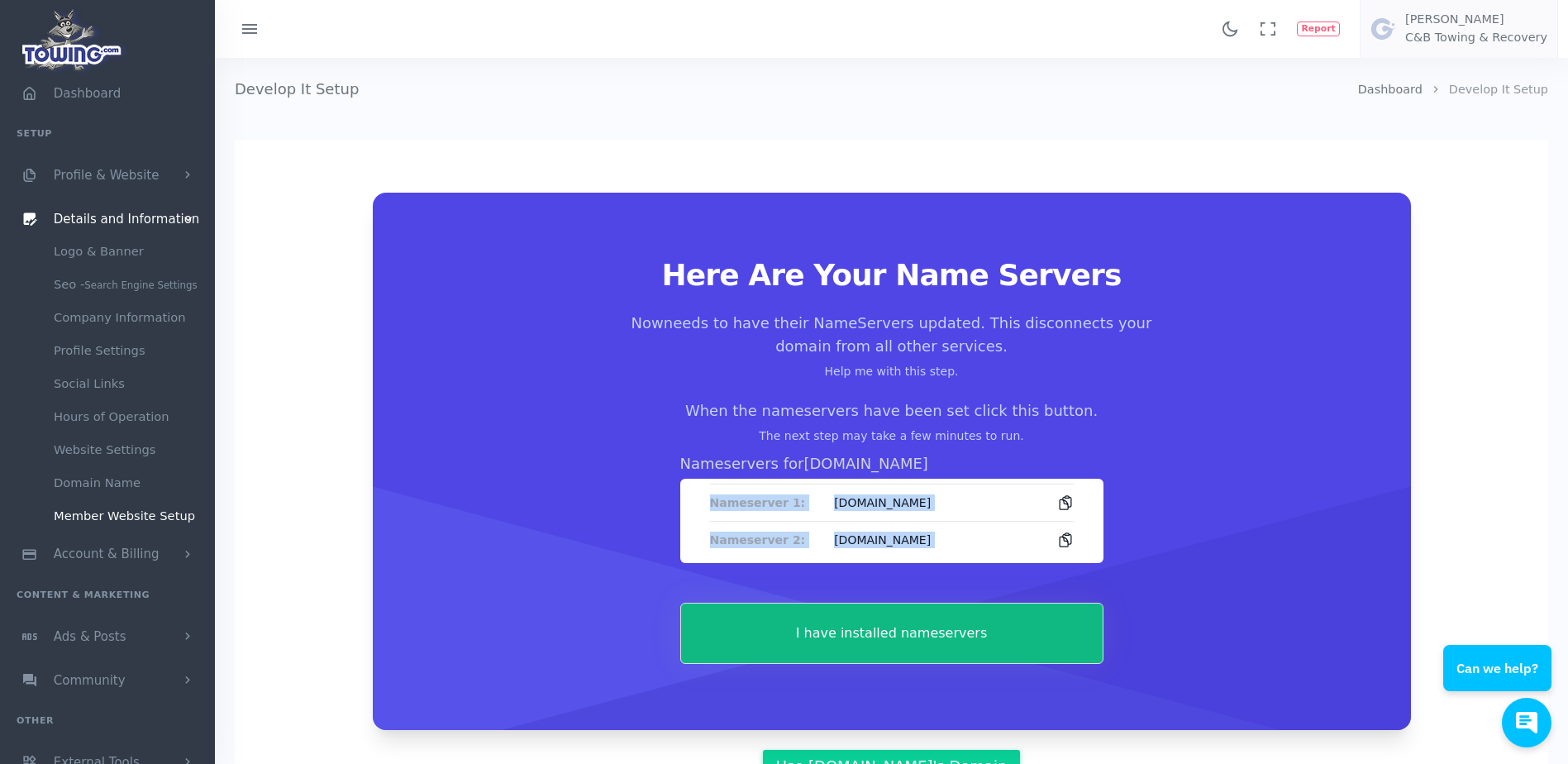
drag, startPoint x: 707, startPoint y: 501, endPoint x: 1097, endPoint y: 532, distance: 391.2
click at [1097, 532] on div "Nameserver 1: [DOMAIN_NAME] Nameserver 2: [DOMAIN_NAME]" at bounding box center [892, 520] width 424 height 84
copy div "Nameserver 1: [DOMAIN_NAME] Nameserver 2: [DOMAIN_NAME]"
click at [426, 50] on div "Found 17 results Analytics Report Users [PERSON_NAME]" at bounding box center [892, 29] width 1354 height 58
click at [347, 38] on div "Found 17 results Analytics Report Users [PERSON_NAME]" at bounding box center [892, 29] width 1354 height 58
